Goal: Task Accomplishment & Management: Manage account settings

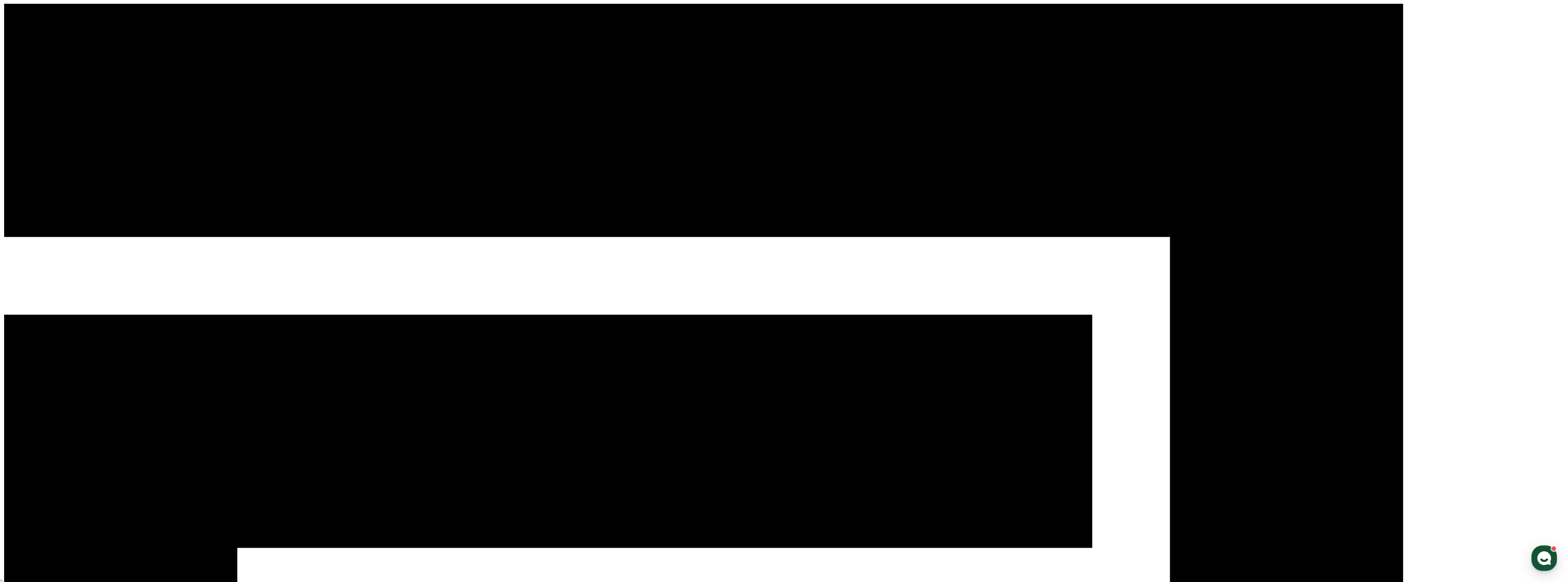
select select
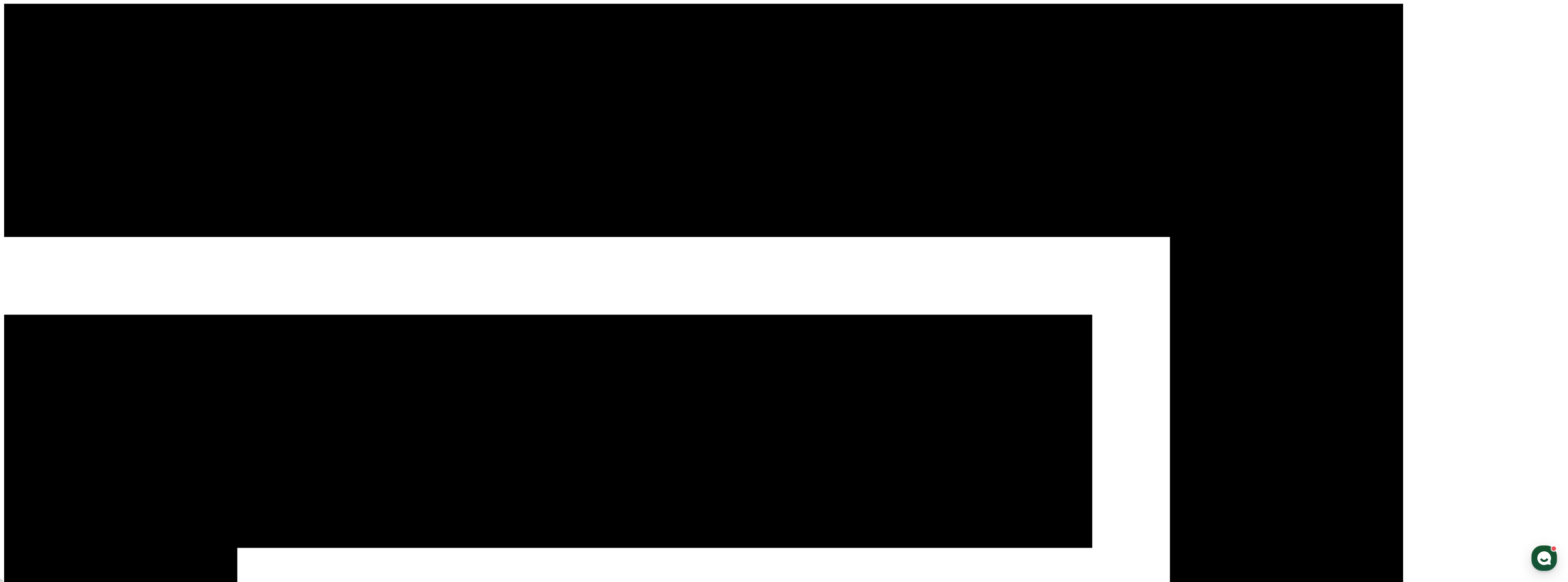
select select "**********"
